Goal: Find specific page/section: Find specific page/section

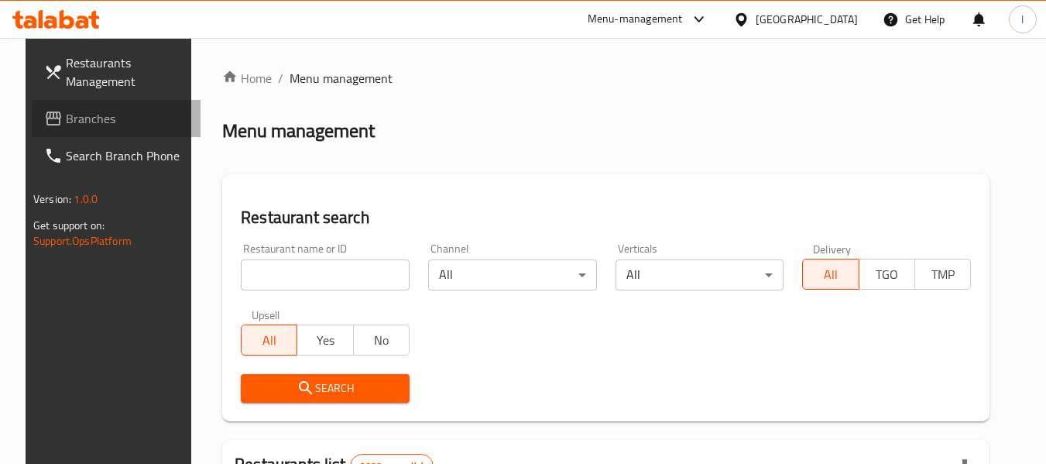
click at [95, 127] on span "Branches" at bounding box center [127, 118] width 122 height 19
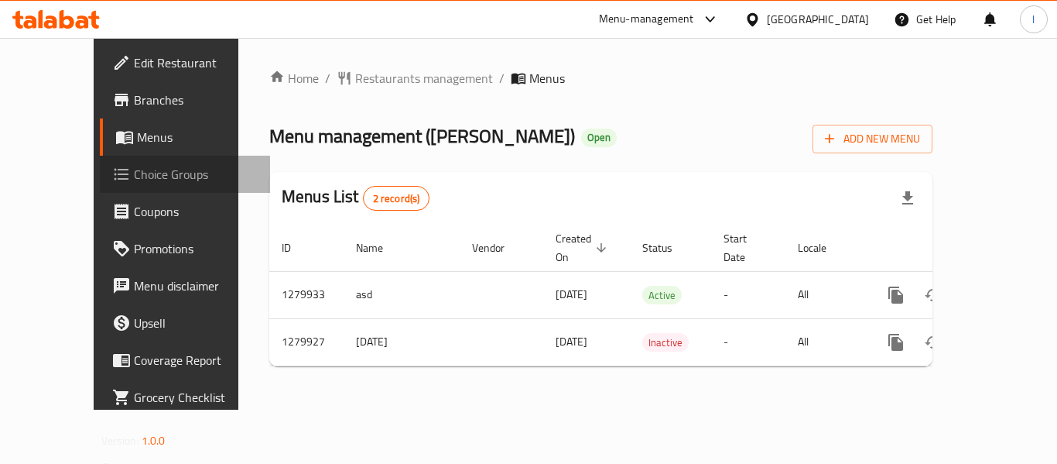
click at [100, 190] on link "Choice Groups" at bounding box center [185, 174] width 170 height 37
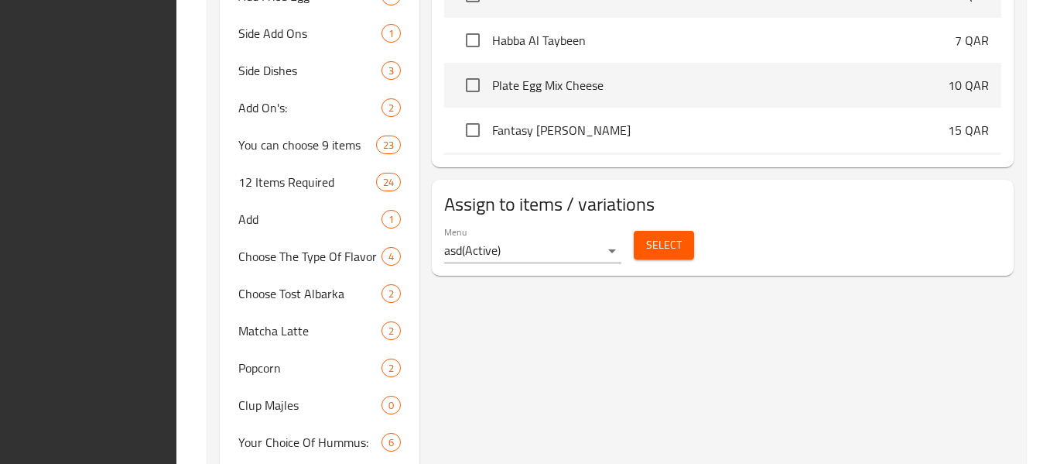
scroll to position [1064, 0]
